Goal: Transaction & Acquisition: Purchase product/service

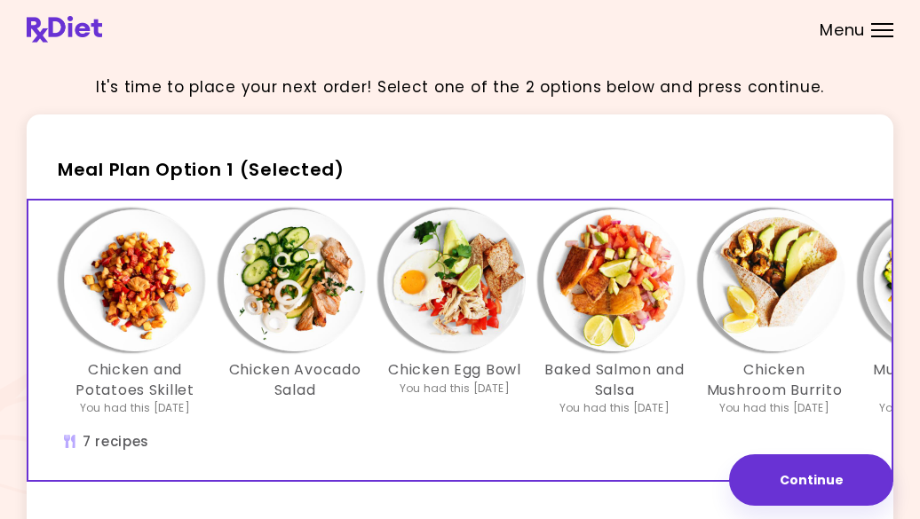
click at [884, 36] on div at bounding box center [882, 37] width 22 height 2
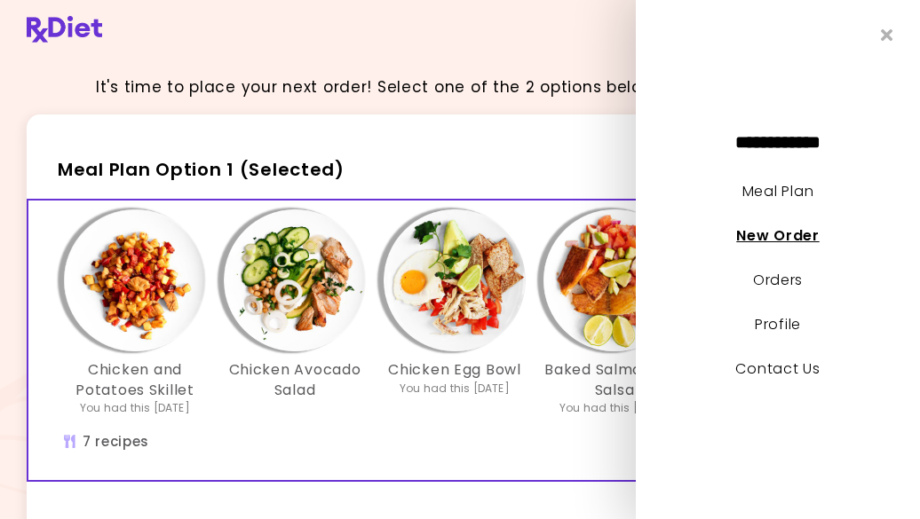
click at [754, 236] on link "New Order" at bounding box center [777, 236] width 83 height 20
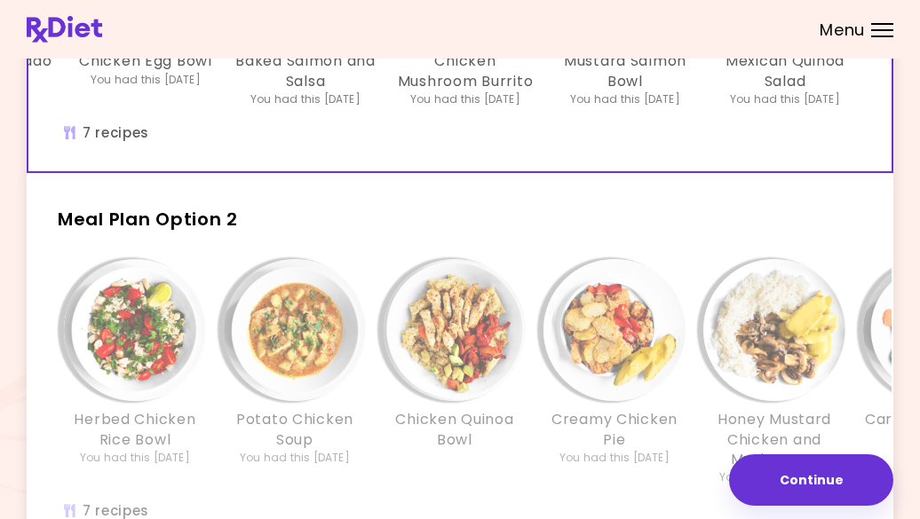
scroll to position [370, 0]
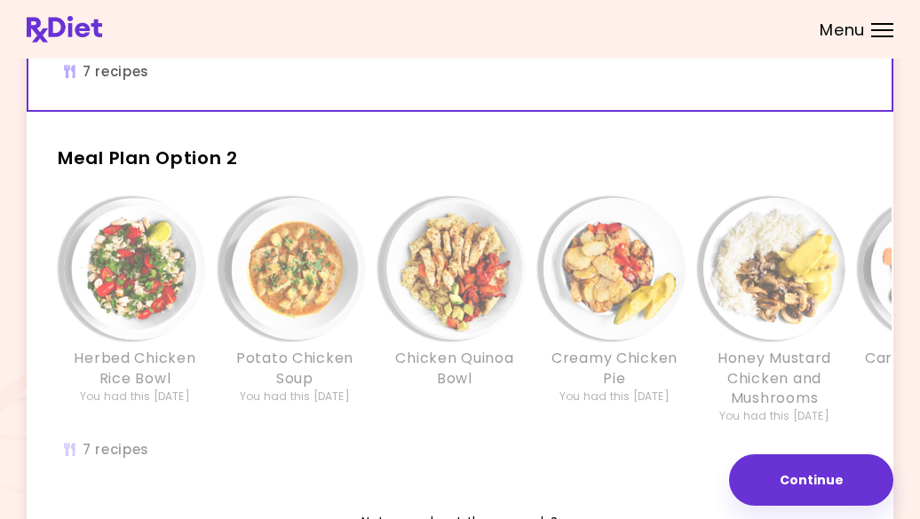
click at [456, 325] on img "Info - Chicken Quinoa Bowl - Meal Plan Option 2" at bounding box center [455, 269] width 142 height 142
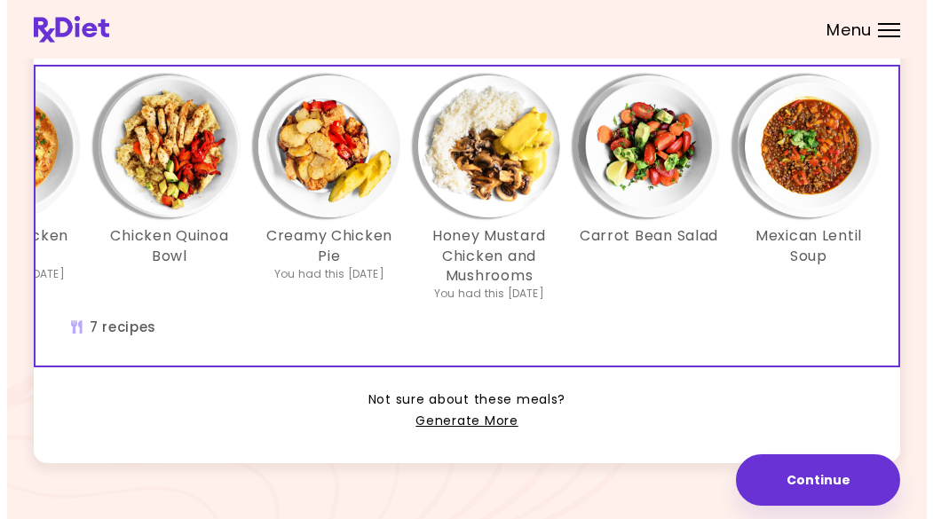
scroll to position [0, 308]
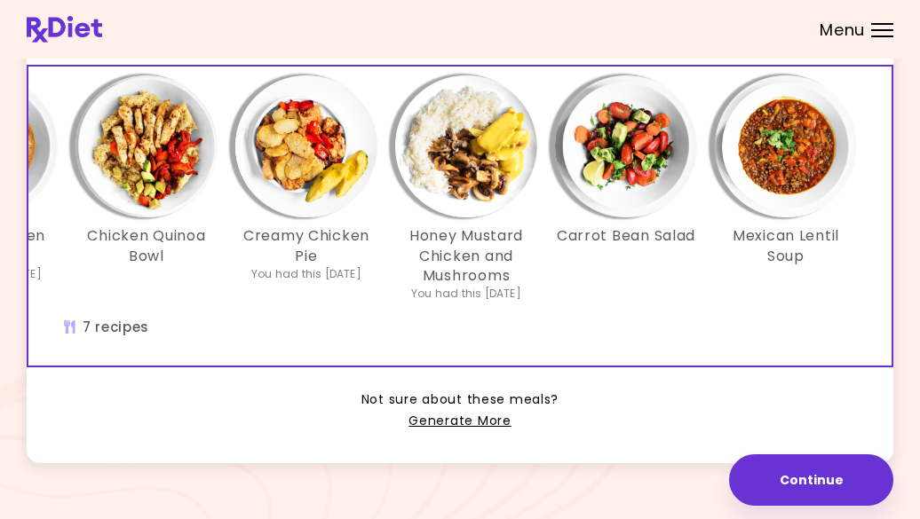
click at [400, 161] on img "Info - Honey Mustard Chicken and Mushrooms - Meal Plan Option 2 (Selected)" at bounding box center [466, 146] width 142 height 142
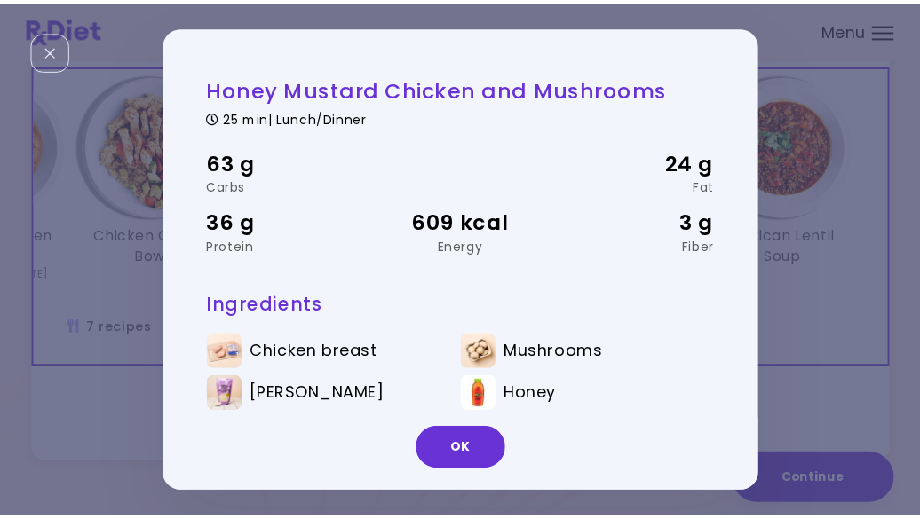
scroll to position [0, 305]
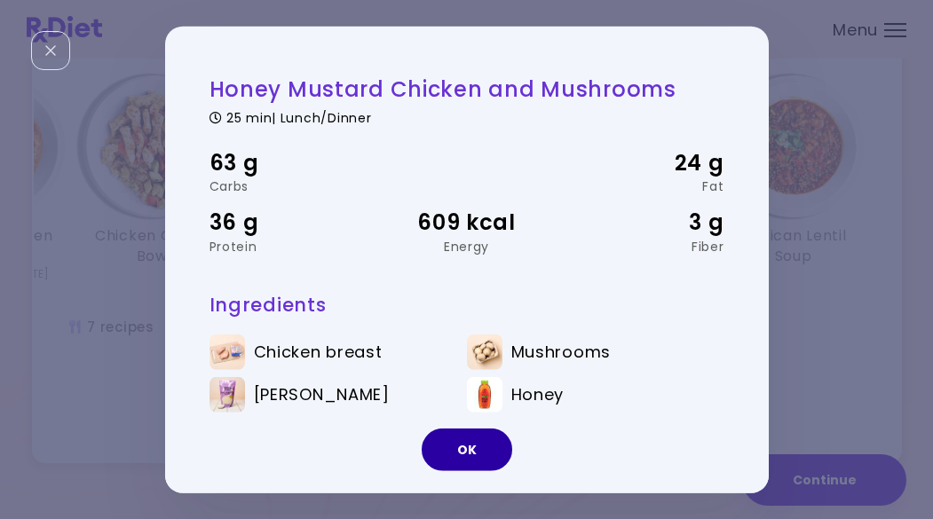
click at [475, 447] on button "OK" at bounding box center [467, 450] width 91 height 43
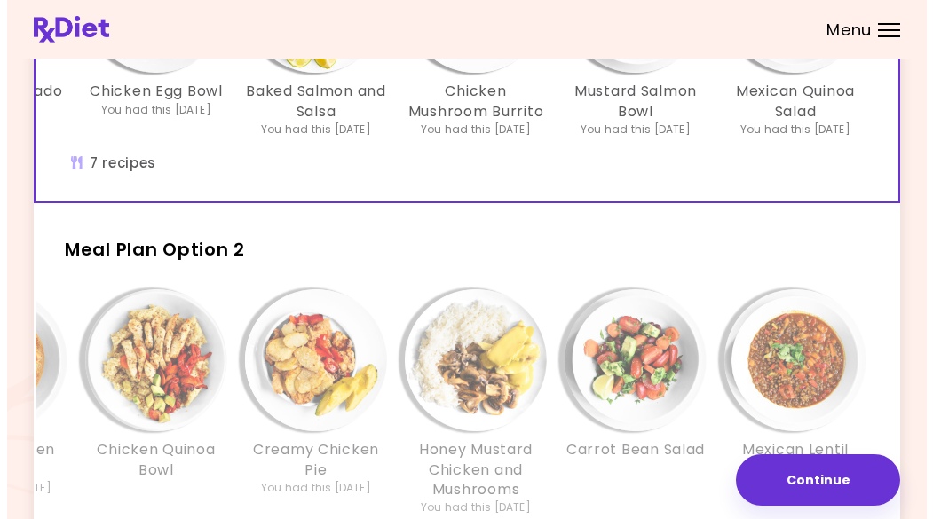
scroll to position [257, 0]
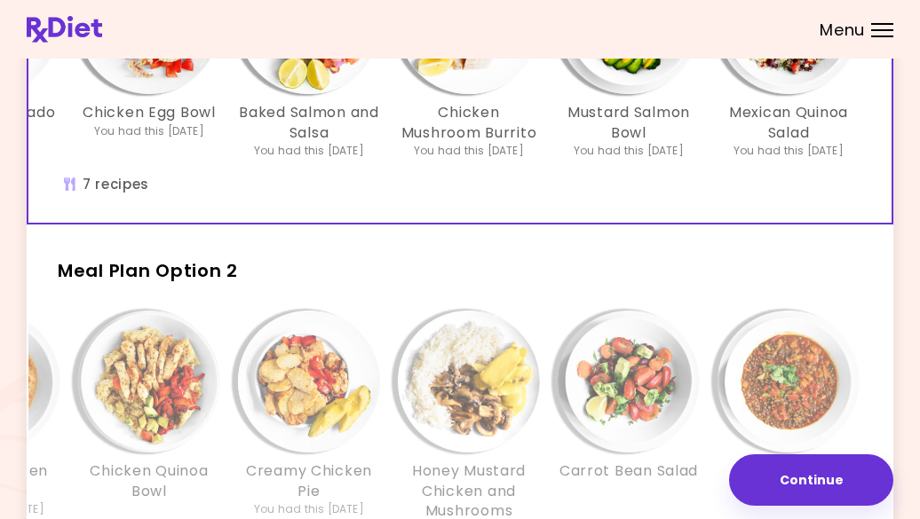
click at [215, 283] on span "Meal Plan Option 2" at bounding box center [148, 270] width 180 height 25
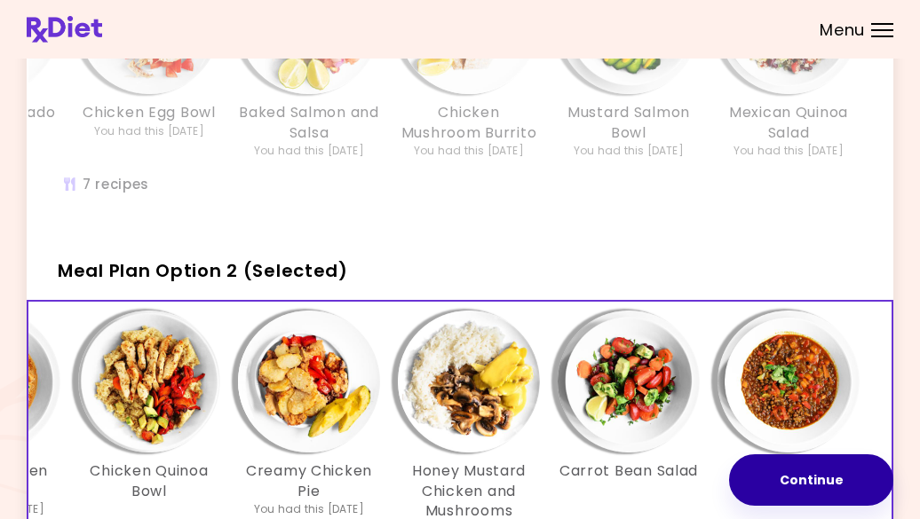
click at [795, 489] on button "Continue" at bounding box center [811, 480] width 164 height 51
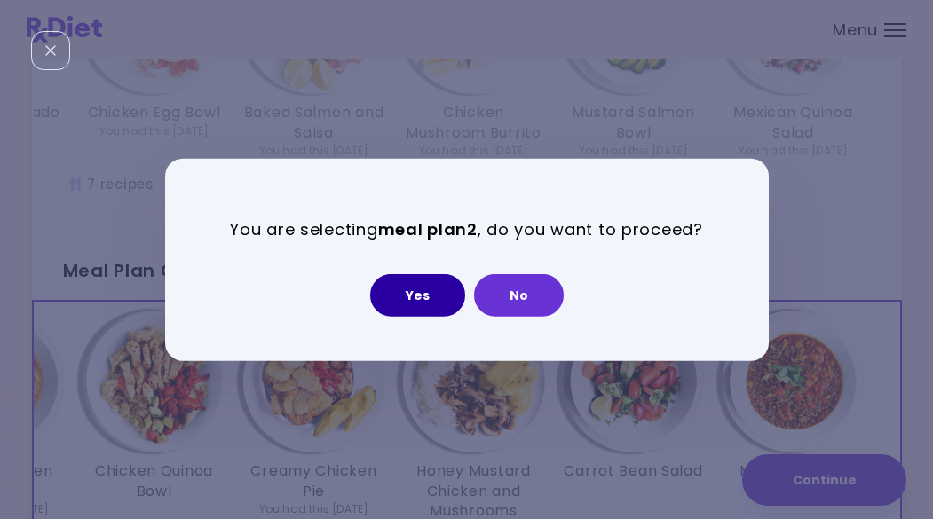
click at [429, 309] on button "Yes" at bounding box center [417, 295] width 95 height 43
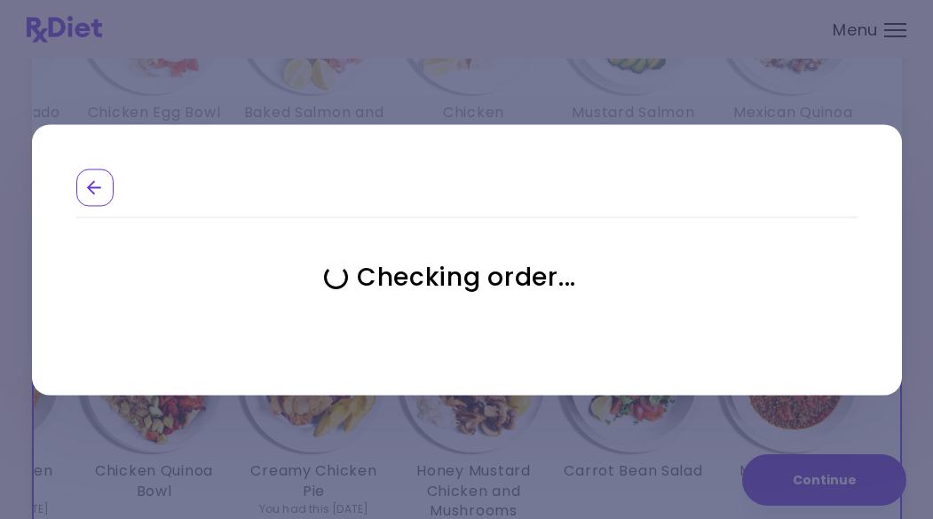
select select "**********"
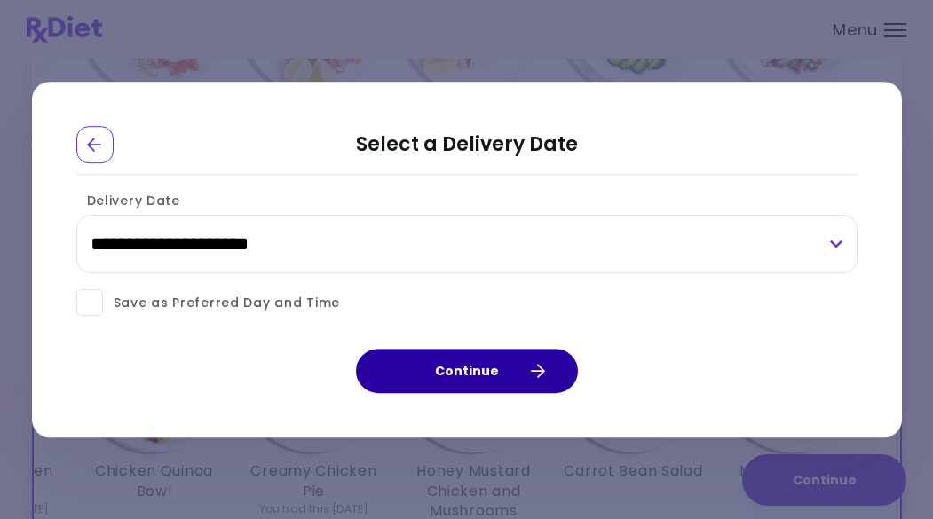
click at [477, 375] on button "Continue" at bounding box center [467, 371] width 222 height 44
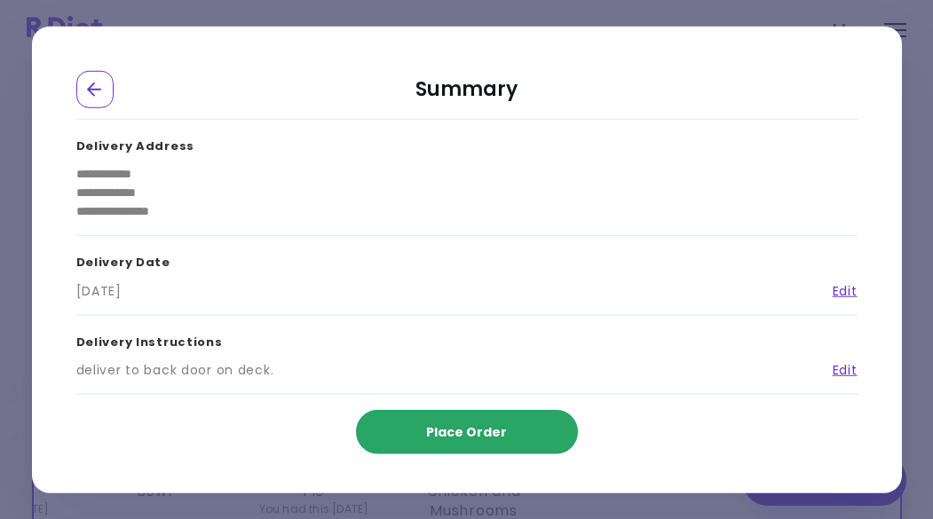
click at [474, 431] on span "Place Order" at bounding box center [466, 432] width 81 height 18
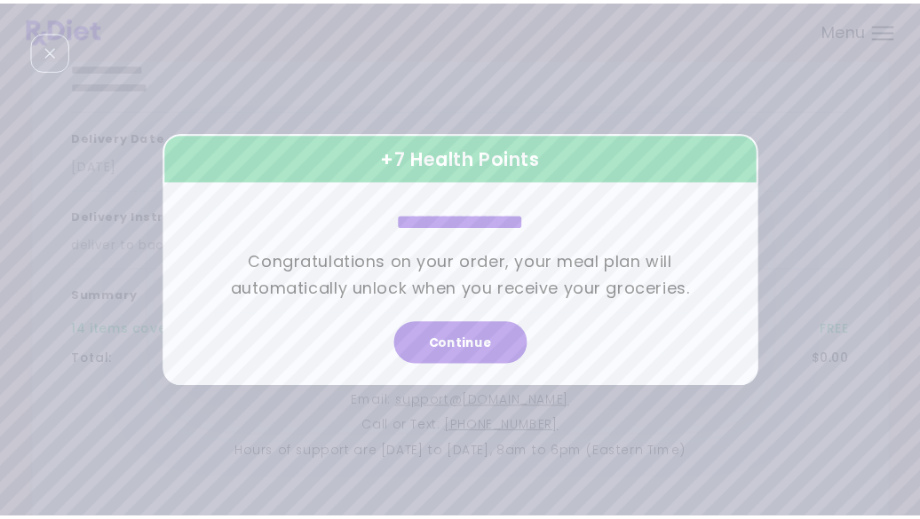
scroll to position [0, 0]
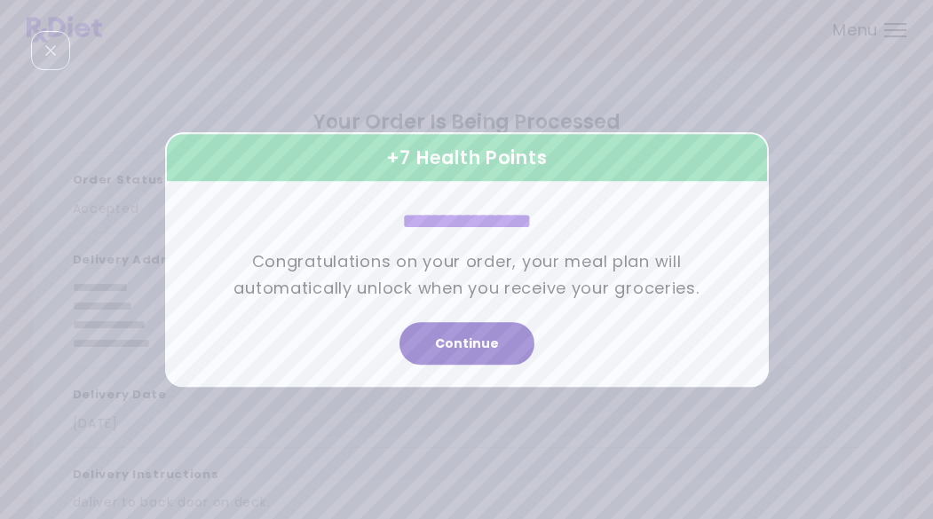
click at [484, 354] on button "Continue" at bounding box center [467, 343] width 135 height 43
